Goal: Information Seeking & Learning: Learn about a topic

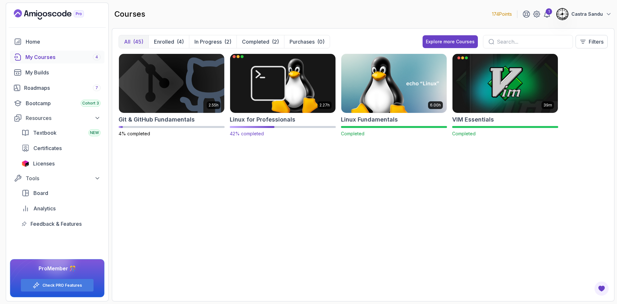
click at [263, 83] on img at bounding box center [282, 83] width 110 height 62
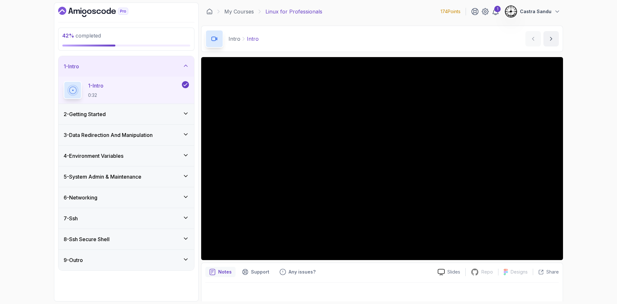
click at [78, 156] on h3 "4 - Environment Variables" at bounding box center [94, 156] width 60 height 8
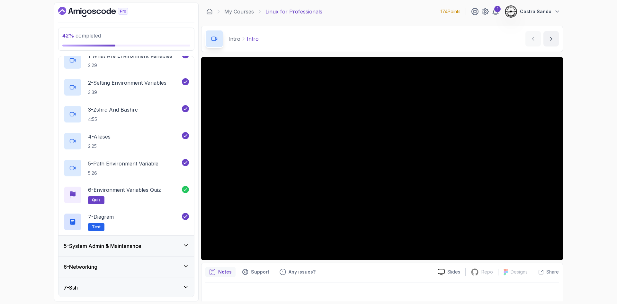
scroll to position [135, 0]
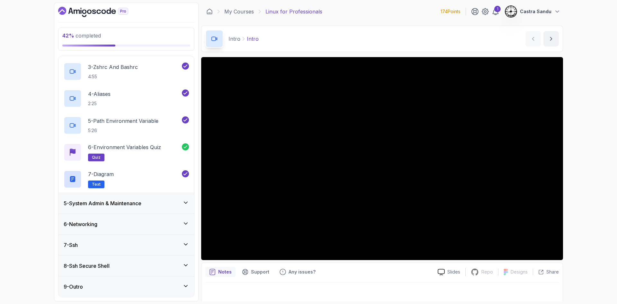
click at [96, 202] on h3 "5 - System Admin & Maintenance" at bounding box center [103, 204] width 78 height 8
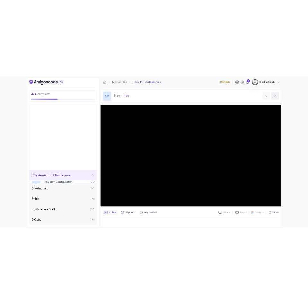
scroll to position [0, 0]
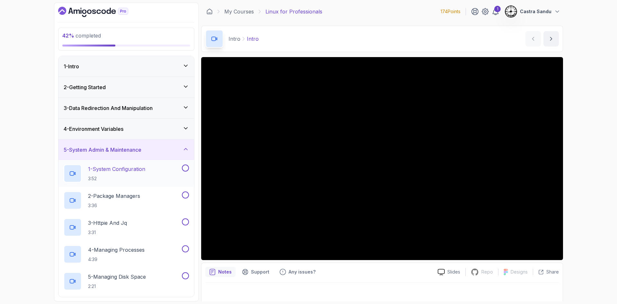
click at [104, 176] on p "3:52" at bounding box center [116, 179] width 57 height 6
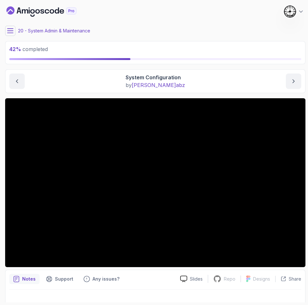
click at [91, 23] on main "My Courses Linux for Professionals 174 Points 1 Castra Sandu 20 - System Admin …" at bounding box center [155, 153] width 300 height 300
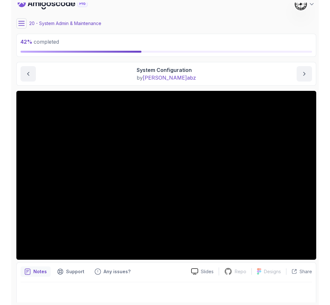
scroll to position [9, 0]
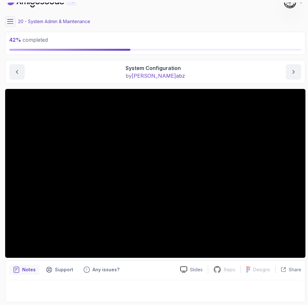
click at [0, 59] on section "42 % completed 1 - Intro 2 - Getting Started 3 - Data Redirection And Manipulat…" at bounding box center [154, 152] width 308 height 305
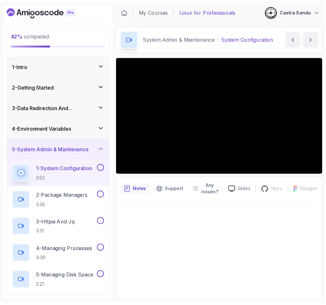
scroll to position [0, 0]
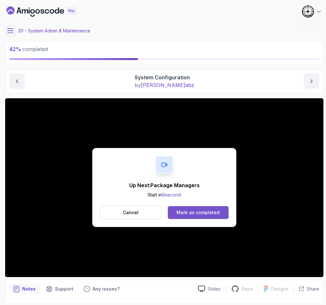
click at [202, 211] on div "Mark as completed" at bounding box center [197, 212] width 43 height 6
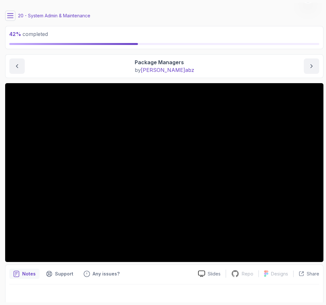
scroll to position [19, 0]
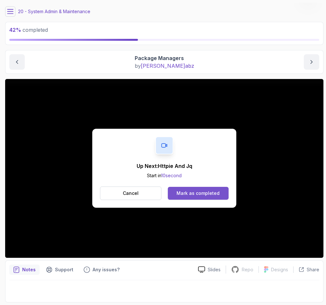
click at [196, 194] on div "Mark as completed" at bounding box center [197, 193] width 43 height 6
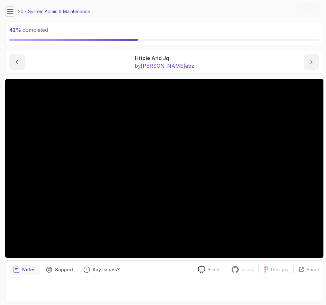
click at [52, 60] on div "Httpie And Jq by nelson abz" at bounding box center [164, 61] width 310 height 15
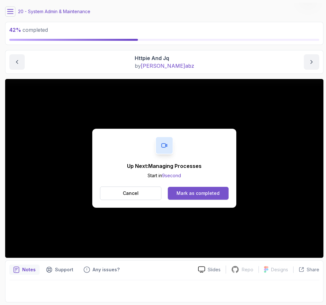
click at [189, 191] on div "Mark as completed" at bounding box center [197, 193] width 43 height 6
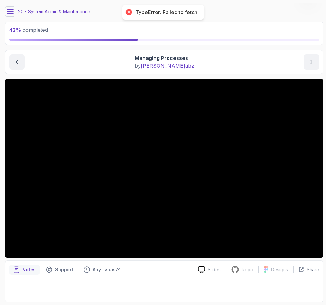
click at [12, 11] on icon at bounding box center [10, 11] width 6 height 6
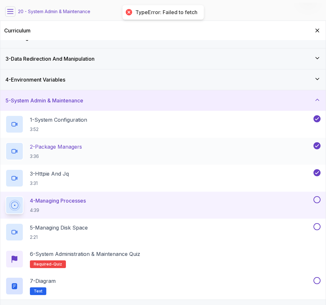
scroll to position [48, 0]
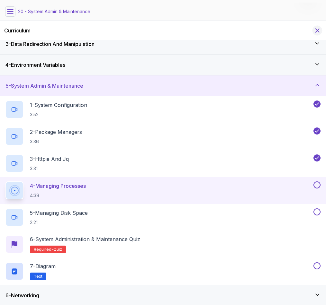
click at [320, 30] on icon "Hide Curriculum for mobile" at bounding box center [316, 30] width 7 height 7
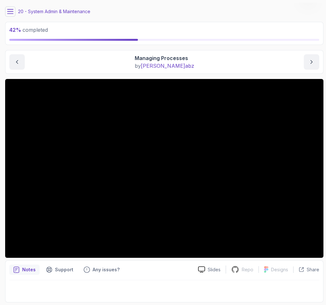
click at [62, 51] on div "System Admin & Maintenance Managing Processes Managing Processes by nelson abz" at bounding box center [164, 62] width 318 height 24
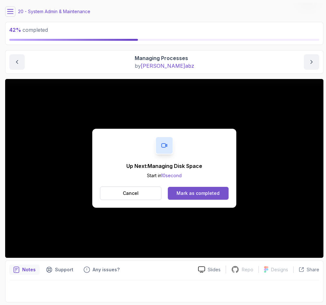
drag, startPoint x: 207, startPoint y: 186, endPoint x: 202, endPoint y: 193, distance: 8.6
click at [206, 189] on div "Up Next: Managing Disk Space Start in 10 second Cancel Mark as completed" at bounding box center [164, 168] width 144 height 79
click at [202, 193] on div "Mark as completed" at bounding box center [197, 193] width 43 height 6
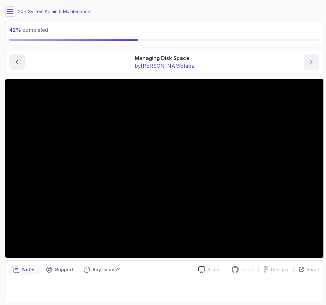
drag, startPoint x: 17, startPoint y: 11, endPoint x: 14, endPoint y: 13, distance: 3.9
click at [16, 12] on div "20 - System Admin & Maintenance" at bounding box center [164, 11] width 318 height 10
click at [9, 16] on button at bounding box center [10, 11] width 10 height 10
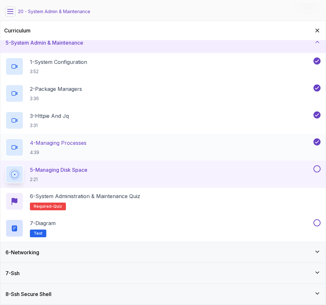
scroll to position [43, 0]
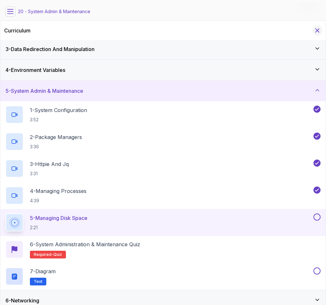
click at [316, 28] on icon "Hide Curriculum for mobile" at bounding box center [316, 30] width 7 height 7
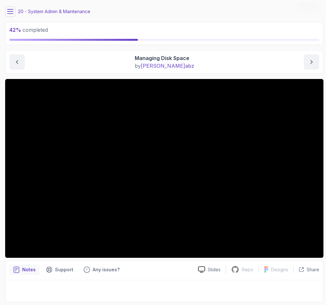
click at [77, 62] on div "Managing Disk Space by nelson abz" at bounding box center [164, 61] width 310 height 15
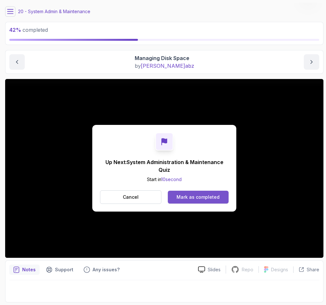
click at [198, 194] on div "Mark as completed" at bounding box center [197, 197] width 43 height 6
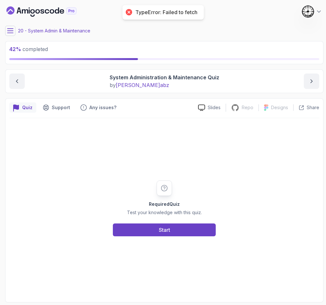
click at [7, 32] on icon at bounding box center [10, 31] width 6 height 6
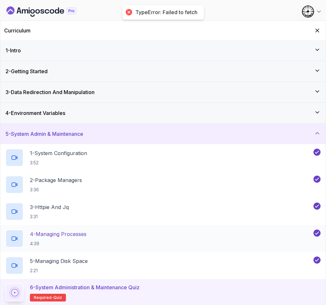
scroll to position [91, 0]
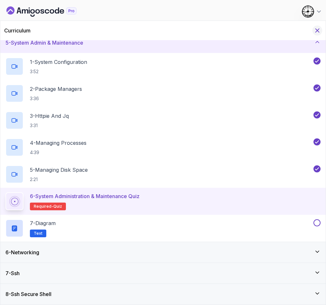
click at [315, 30] on icon "Hide Curriculum for mobile" at bounding box center [316, 30] width 7 height 7
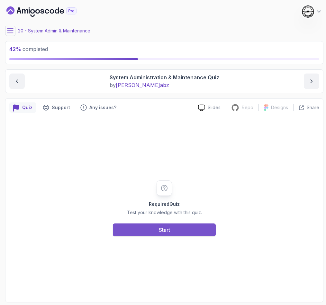
click at [144, 231] on button "Start" at bounding box center [164, 230] width 103 height 13
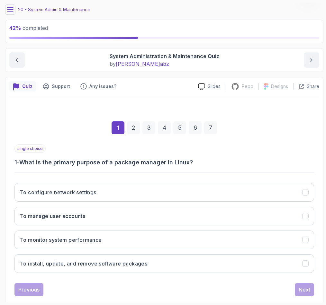
scroll to position [33, 0]
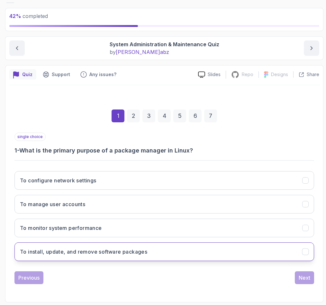
click at [52, 249] on h3 "To install, update, and remove software packages" at bounding box center [83, 252] width 127 height 8
click at [312, 275] on button "Next" at bounding box center [303, 277] width 19 height 13
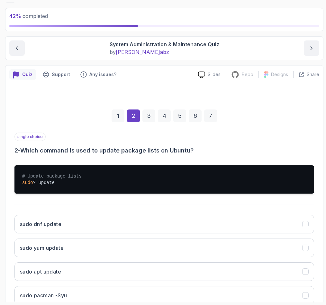
scroll to position [77, 0]
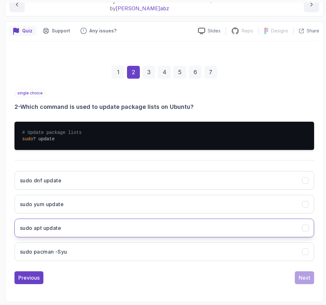
click at [70, 226] on button "sudo apt update" at bounding box center [163, 228] width 299 height 19
click at [305, 278] on div "Next" at bounding box center [304, 278] width 12 height 8
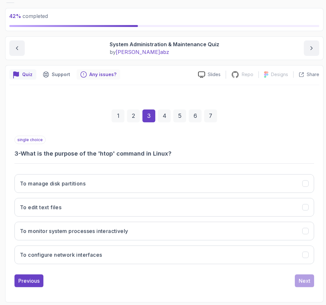
scroll to position [33, 0]
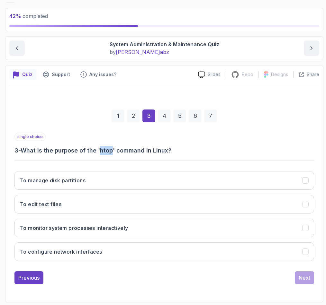
drag, startPoint x: 101, startPoint y: 150, endPoint x: 112, endPoint y: 152, distance: 12.0
click at [112, 152] on h3 "3 - What is the purpose of the 'htop' command in Linux?" at bounding box center [163, 150] width 299 height 9
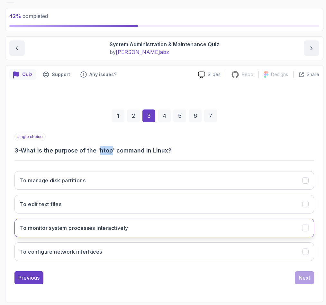
click at [89, 228] on h3 "To monitor system processes interactively" at bounding box center [74, 228] width 108 height 8
click at [305, 280] on div "Next" at bounding box center [304, 278] width 12 height 8
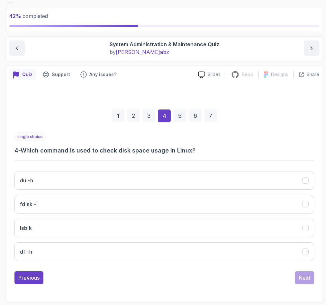
click at [42, 261] on div "du -h fdisk -l lsblk df -h" at bounding box center [163, 216] width 299 height 100
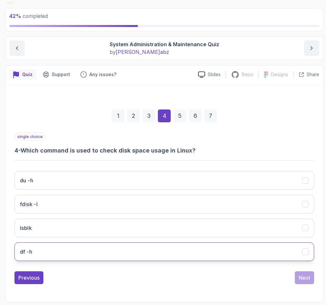
click at [37, 255] on button "df -h" at bounding box center [163, 251] width 299 height 19
click at [303, 280] on div "Next" at bounding box center [304, 278] width 12 height 8
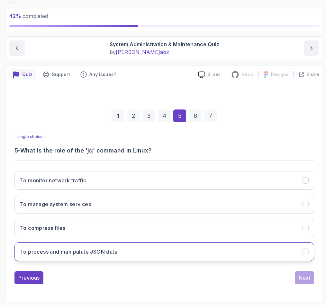
click at [73, 257] on button "To process and manipulate JSON data" at bounding box center [163, 251] width 299 height 19
click at [301, 273] on button "Next" at bounding box center [303, 277] width 19 height 13
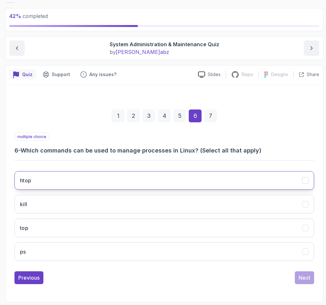
click at [38, 183] on button "htop" at bounding box center [163, 180] width 299 height 19
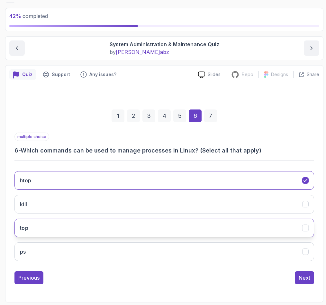
click at [35, 234] on button "top" at bounding box center [163, 228] width 299 height 19
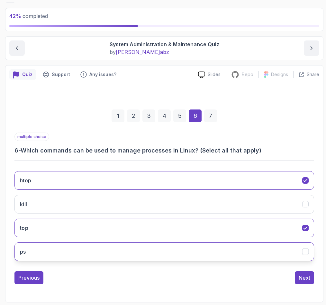
drag, startPoint x: 37, startPoint y: 245, endPoint x: 34, endPoint y: 253, distance: 9.1
click at [37, 246] on button "ps" at bounding box center [163, 251] width 299 height 19
click at [302, 277] on div "Next" at bounding box center [304, 278] width 12 height 8
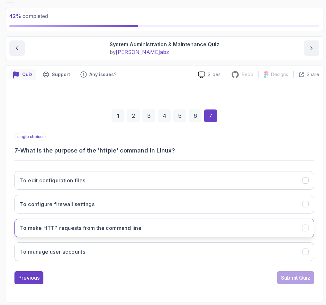
click at [64, 222] on button "To make HTTP requests from the command line" at bounding box center [163, 228] width 299 height 19
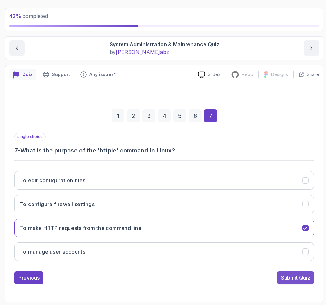
click at [292, 278] on div "Submit Quiz" at bounding box center [295, 278] width 29 height 8
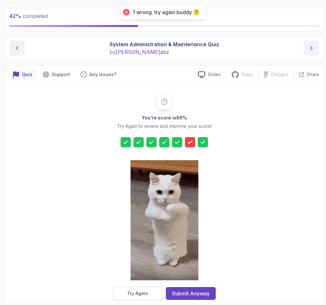
click at [129, 298] on button "Try Again" at bounding box center [137, 293] width 49 height 13
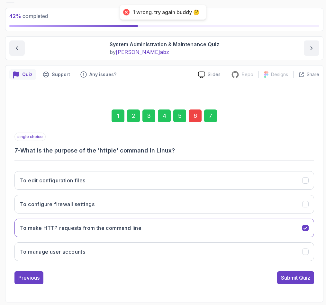
click at [202, 114] on div "1 2 3 4 5 6 7" at bounding box center [163, 115] width 299 height 33
click at [194, 115] on div "6" at bounding box center [195, 116] width 13 height 13
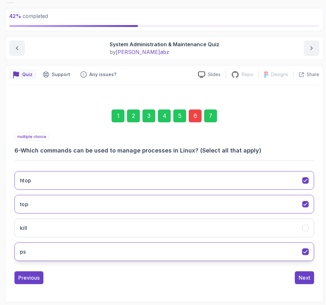
click at [82, 250] on button "ps" at bounding box center [163, 251] width 299 height 19
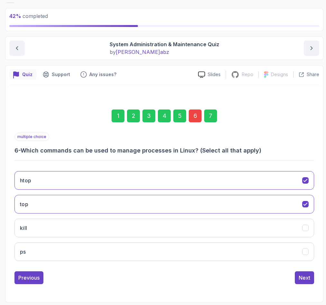
drag, startPoint x: 286, startPoint y: 275, endPoint x: 293, endPoint y: 275, distance: 6.8
click at [289, 275] on div "Previous Next" at bounding box center [163, 277] width 299 height 13
click at [301, 277] on div "Next" at bounding box center [304, 278] width 12 height 8
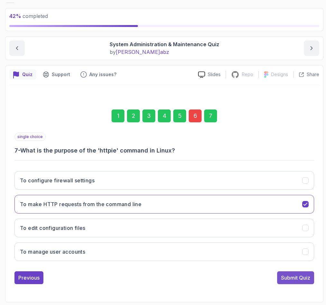
click at [293, 279] on div "Submit Quiz" at bounding box center [295, 278] width 29 height 8
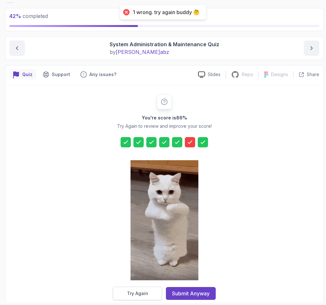
click at [129, 298] on button "Try Again" at bounding box center [137, 293] width 49 height 13
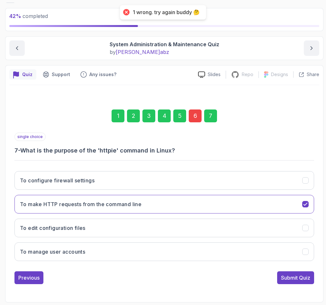
click at [197, 115] on div "6" at bounding box center [195, 116] width 13 height 13
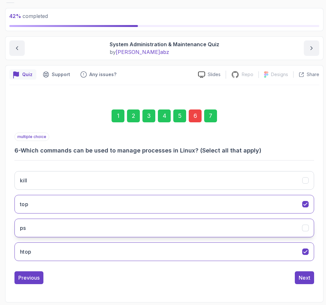
click at [58, 227] on button "ps" at bounding box center [163, 228] width 299 height 19
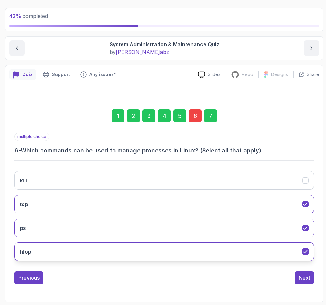
click at [56, 251] on button "htop" at bounding box center [163, 251] width 299 height 19
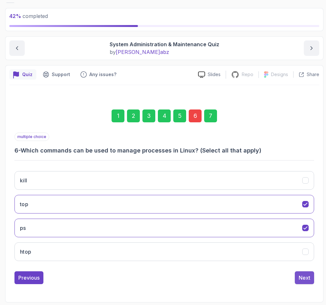
click at [304, 277] on div "Next" at bounding box center [304, 278] width 12 height 8
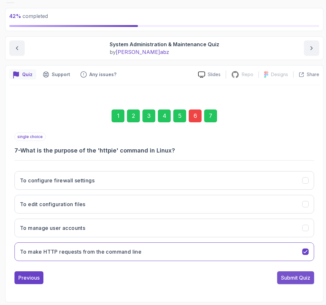
click at [290, 277] on div "Submit Quiz" at bounding box center [295, 278] width 29 height 8
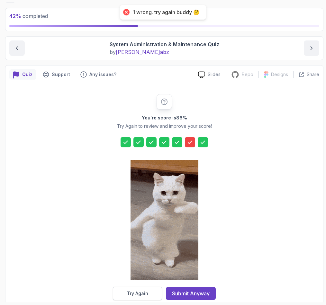
click at [144, 299] on button "Try Again" at bounding box center [137, 293] width 49 height 13
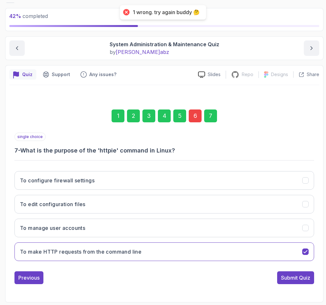
click at [198, 120] on div "6" at bounding box center [195, 116] width 13 height 13
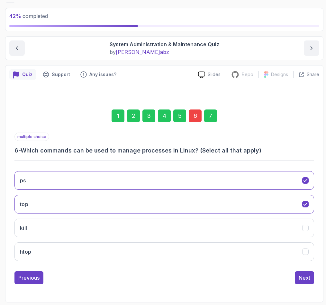
click at [30, 167] on div "ps top kill htop" at bounding box center [163, 216] width 299 height 100
click at [287, 263] on div "ps top kill htop" at bounding box center [163, 216] width 299 height 100
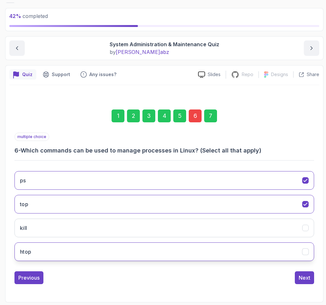
click at [285, 259] on button "htop" at bounding box center [163, 251] width 299 height 19
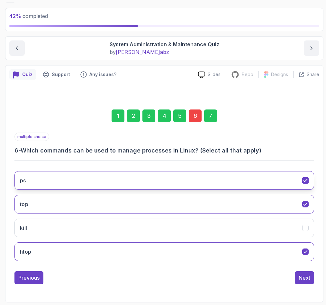
click at [307, 176] on button "ps" at bounding box center [163, 180] width 299 height 19
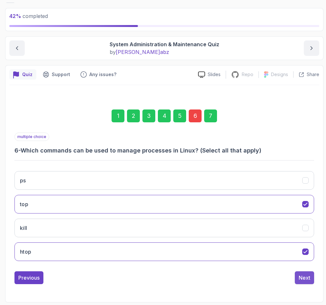
click at [308, 277] on div "Next" at bounding box center [304, 278] width 12 height 8
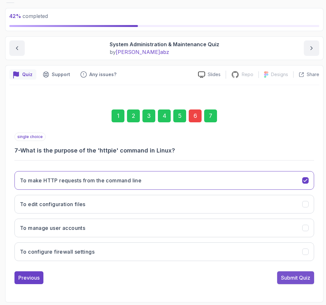
click at [292, 277] on div "Submit Quiz" at bounding box center [295, 278] width 29 height 8
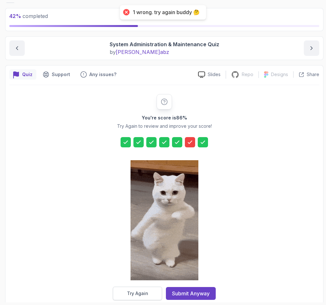
click at [125, 293] on button "Try Again" at bounding box center [137, 293] width 49 height 13
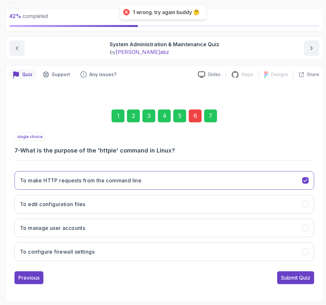
click at [197, 115] on div "6" at bounding box center [195, 116] width 13 height 13
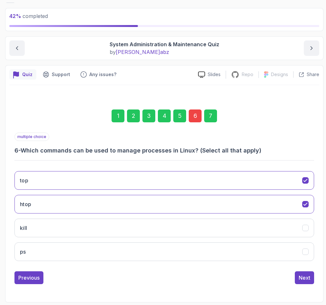
drag, startPoint x: 30, startPoint y: 176, endPoint x: 37, endPoint y: 191, distance: 16.7
click at [32, 177] on button "top" at bounding box center [163, 180] width 299 height 19
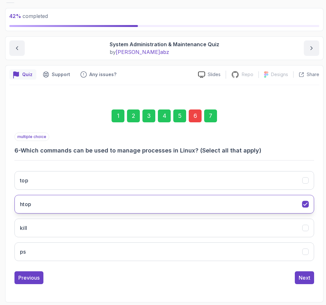
click at [41, 212] on button "htop" at bounding box center [163, 204] width 299 height 19
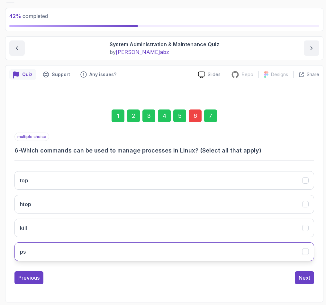
click at [40, 256] on button "ps" at bounding box center [163, 251] width 299 height 19
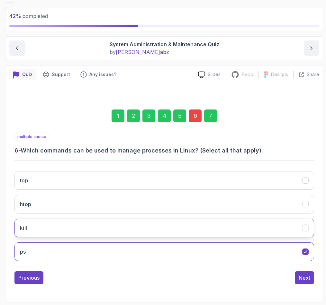
click at [44, 226] on button "kill" at bounding box center [163, 228] width 299 height 19
click at [302, 276] on div "Next" at bounding box center [304, 278] width 12 height 8
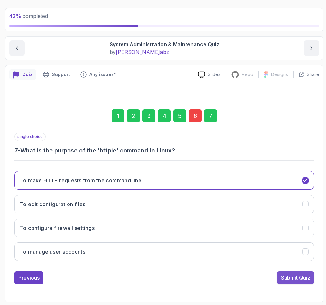
click at [294, 279] on div "Submit Quiz" at bounding box center [295, 278] width 29 height 8
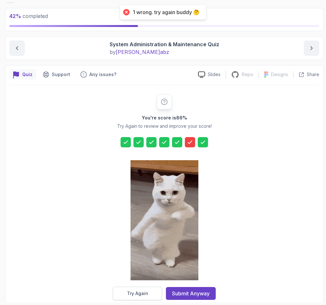
click at [123, 293] on button "Try Again" at bounding box center [137, 293] width 49 height 13
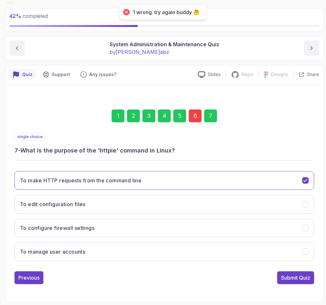
click at [194, 119] on div "6" at bounding box center [195, 116] width 13 height 13
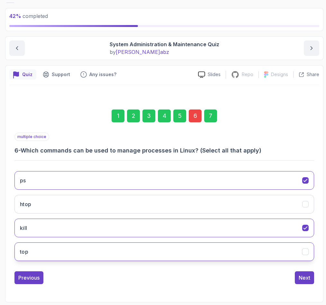
click at [70, 246] on button "top" at bounding box center [163, 251] width 299 height 19
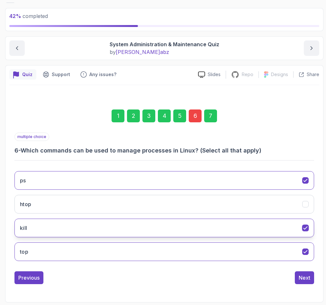
click at [75, 223] on button "kill" at bounding box center [163, 228] width 299 height 19
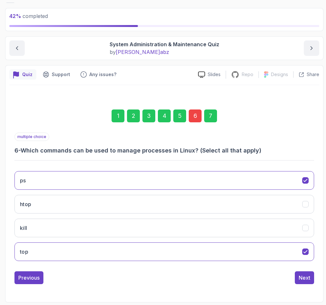
click at [294, 279] on div "Previous Next" at bounding box center [163, 277] width 299 height 13
click at [304, 279] on div "Next" at bounding box center [304, 278] width 12 height 8
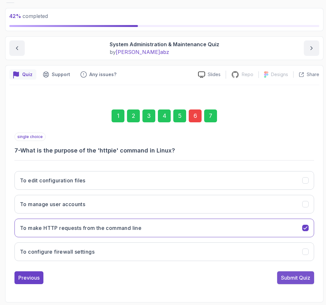
click at [300, 284] on button "Submit Quiz" at bounding box center [295, 277] width 37 height 13
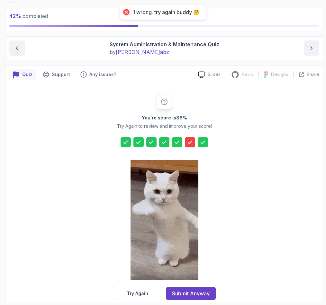
click at [136, 303] on section "42 % completed 1 - Intro 2 - Getting Started 3 - Data Redirection And Manipulat…" at bounding box center [163, 152] width 326 height 305
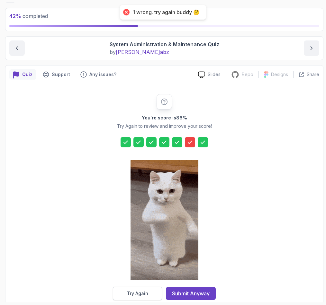
click at [130, 297] on button "Try Again" at bounding box center [137, 293] width 49 height 13
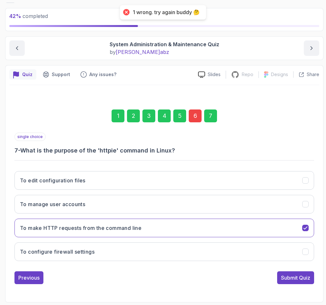
click at [197, 117] on div "6" at bounding box center [195, 116] width 13 height 13
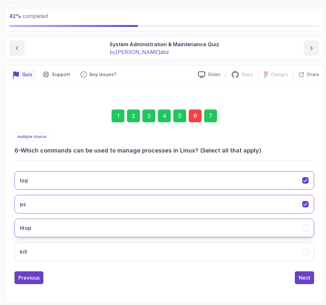
click at [39, 225] on button "htop" at bounding box center [163, 228] width 299 height 19
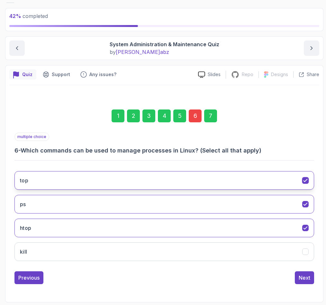
click at [62, 188] on button "top" at bounding box center [163, 180] width 299 height 19
click at [58, 183] on button "top" at bounding box center [163, 180] width 299 height 19
click at [58, 185] on button "top" at bounding box center [163, 180] width 299 height 19
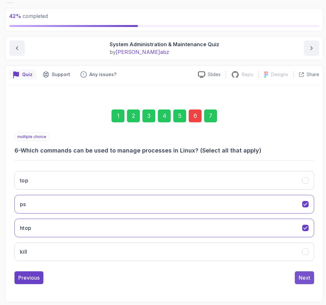
click at [303, 277] on div "Next" at bounding box center [304, 278] width 12 height 8
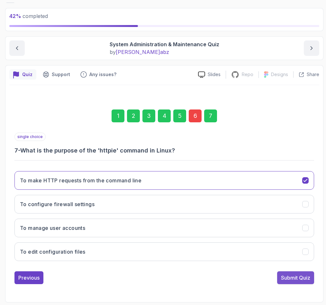
click at [290, 276] on div "Submit Quiz" at bounding box center [295, 278] width 29 height 8
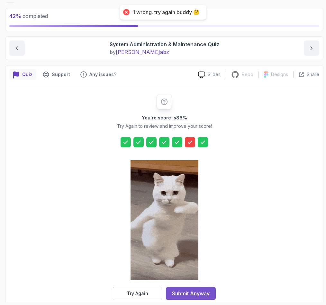
click at [186, 291] on div "Submit Anyway" at bounding box center [191, 294] width 38 height 8
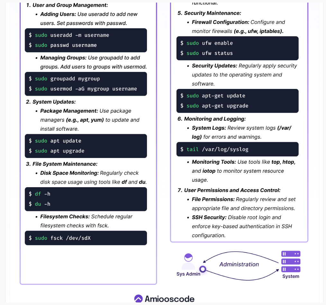
scroll to position [240, 0]
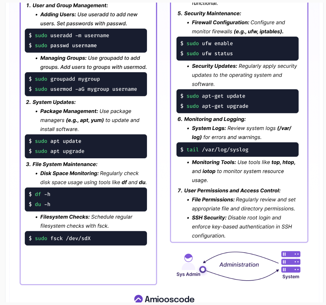
click at [84, 211] on img at bounding box center [164, 109] width 310 height 405
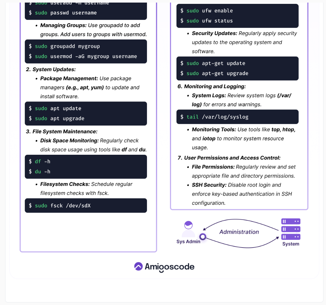
scroll to position [0, 0]
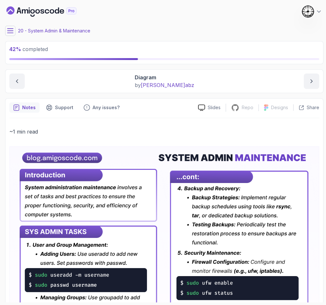
click at [10, 32] on icon at bounding box center [10, 31] width 6 height 4
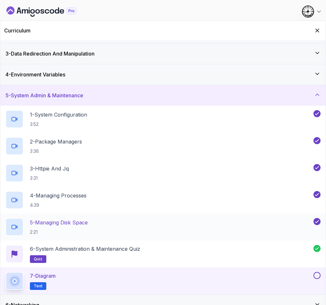
scroll to position [91, 0]
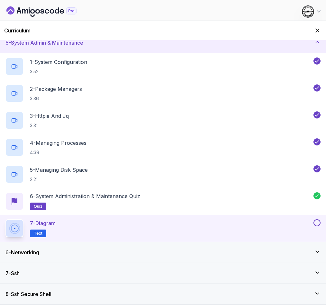
click at [319, 223] on button at bounding box center [316, 222] width 7 height 7
click at [50, 264] on div "7 - Ssh" at bounding box center [162, 273] width 325 height 21
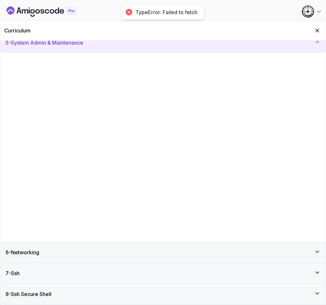
scroll to position [0, 0]
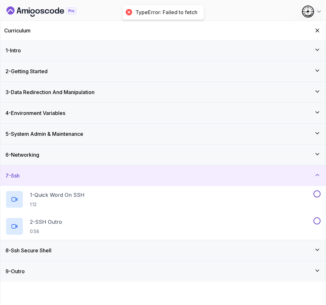
click at [32, 161] on div "6 - Networking" at bounding box center [162, 155] width 325 height 21
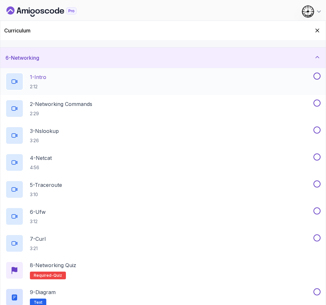
scroll to position [49, 0]
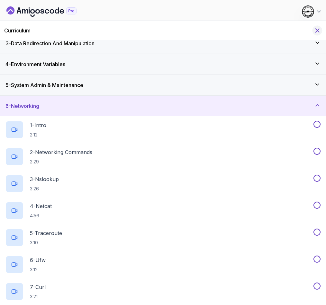
click at [313, 31] on icon "Hide Curriculum for mobile" at bounding box center [316, 30] width 7 height 7
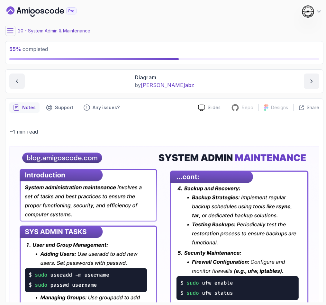
drag, startPoint x: 99, startPoint y: 40, endPoint x: 75, endPoint y: 41, distance: 24.4
click at [99, 39] on main "My Courses Linux for Professionals 176 Points 1 Castra Sandu 20 - System Admin …" at bounding box center [164, 153] width 318 height 300
